Goal: Task Accomplishment & Management: Use online tool/utility

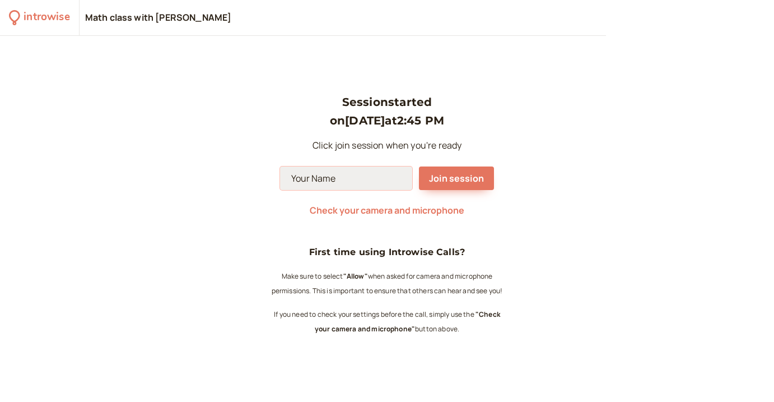
click at [350, 177] on input at bounding box center [346, 178] width 132 height 24
type input "darina"
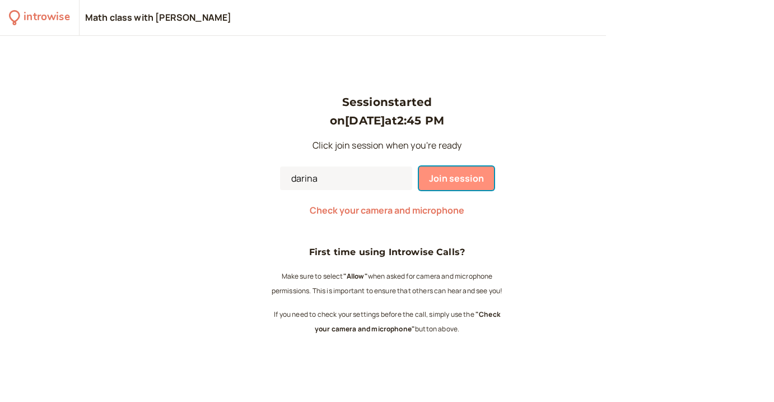
click at [433, 183] on span "Join session" at bounding box center [456, 178] width 55 height 12
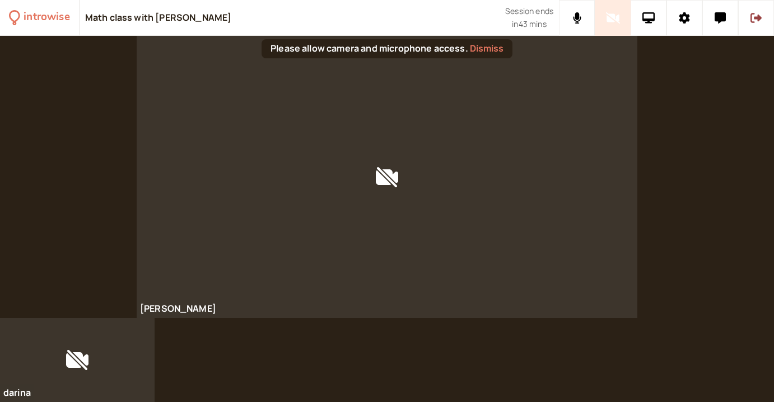
click at [384, 45] on div "Please allow camera and microphone access. Dismiss" at bounding box center [387, 48] width 251 height 19
click at [397, 46] on div "Please allow camera and microphone access. Dismiss" at bounding box center [387, 48] width 251 height 19
click at [113, 353] on div at bounding box center [77, 360] width 155 height 84
click at [73, 368] on div at bounding box center [77, 360] width 155 height 84
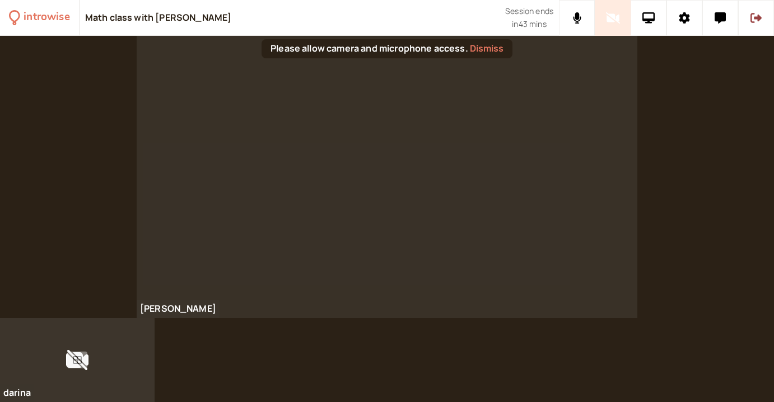
click at [83, 356] on button at bounding box center [77, 359] width 20 height 17
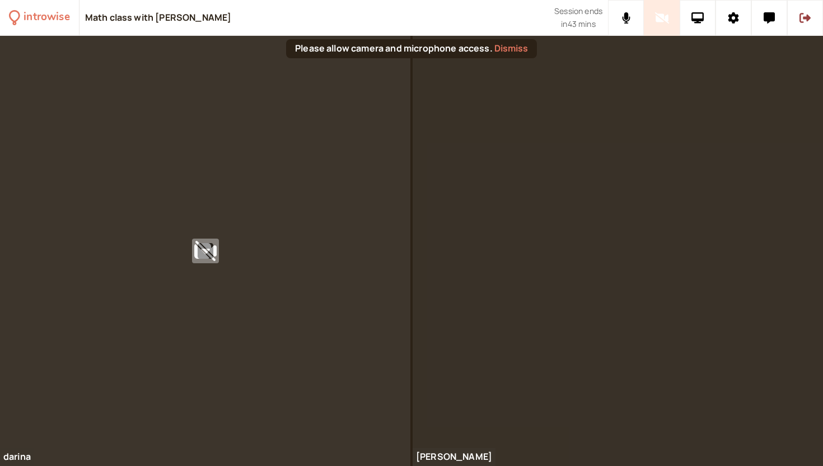
click at [209, 247] on icon at bounding box center [206, 251] width 16 height 16
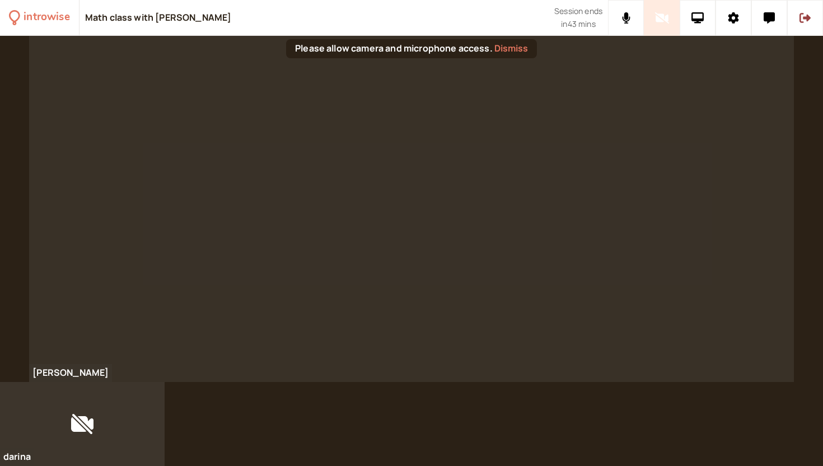
click at [432, 54] on div "Please allow camera and microphone access. Dismiss" at bounding box center [411, 48] width 251 height 19
click at [409, 45] on div "Please allow camera and microphone access. Dismiss" at bounding box center [411, 48] width 251 height 19
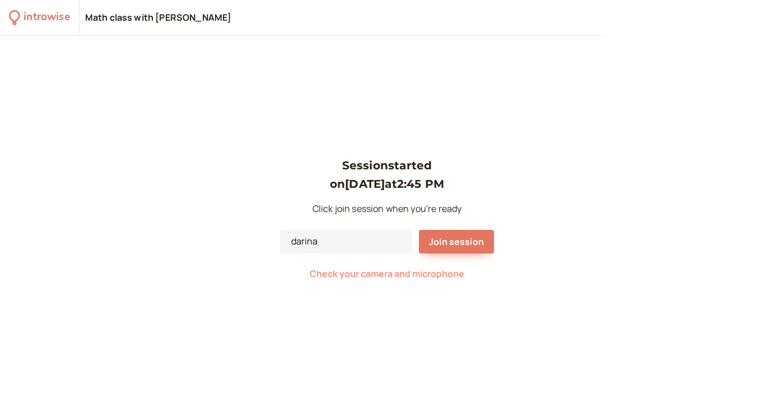
click at [357, 276] on span "Check your camera and microphone" at bounding box center [387, 273] width 155 height 12
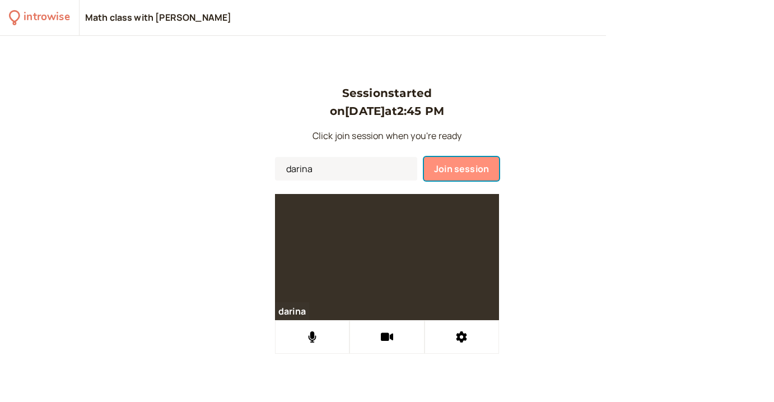
click at [436, 175] on button "Join session" at bounding box center [461, 169] width 75 height 24
